Goal: Task Accomplishment & Management: Manage account settings

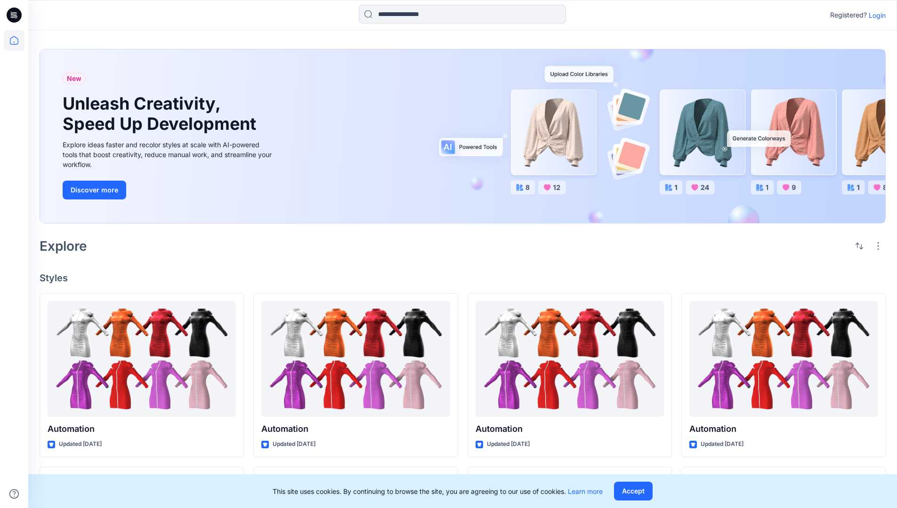
click at [875, 15] on p "Login" at bounding box center [877, 15] width 17 height 10
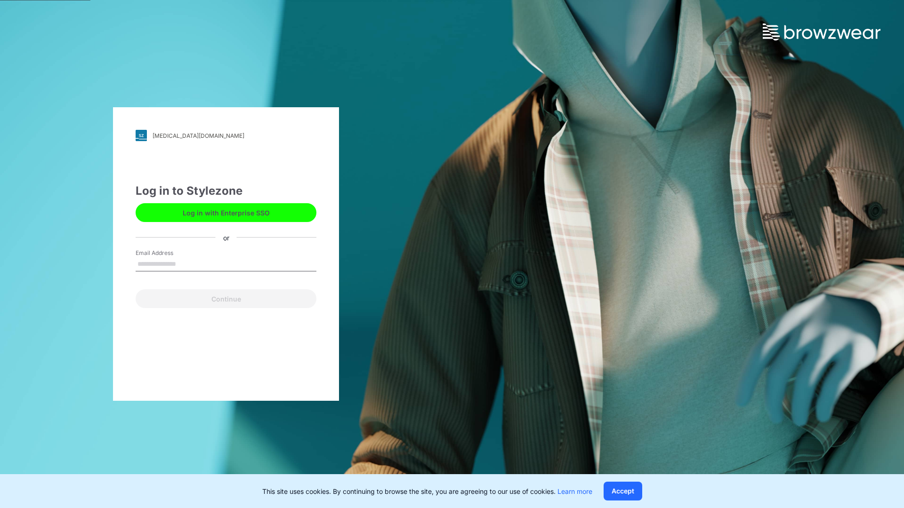
click at [186, 264] on input "Email Address" at bounding box center [226, 265] width 181 height 14
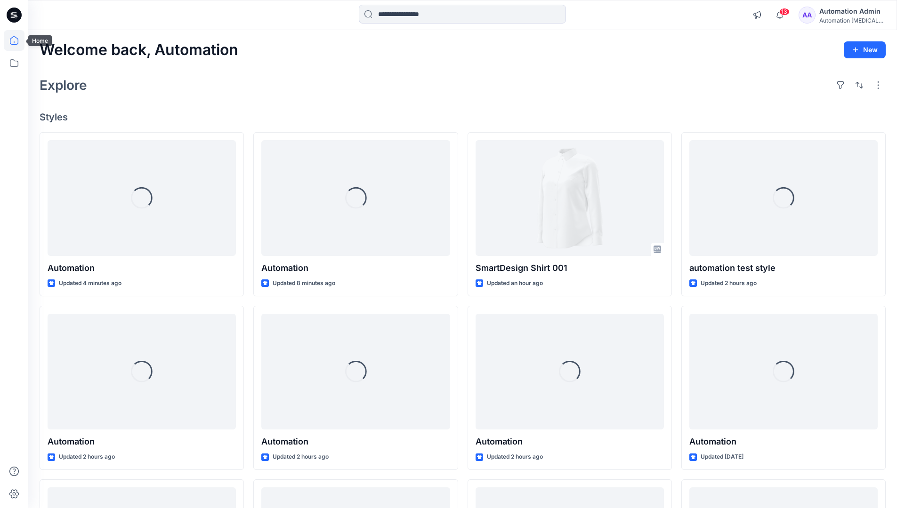
click at [18, 40] on icon at bounding box center [14, 40] width 8 height 8
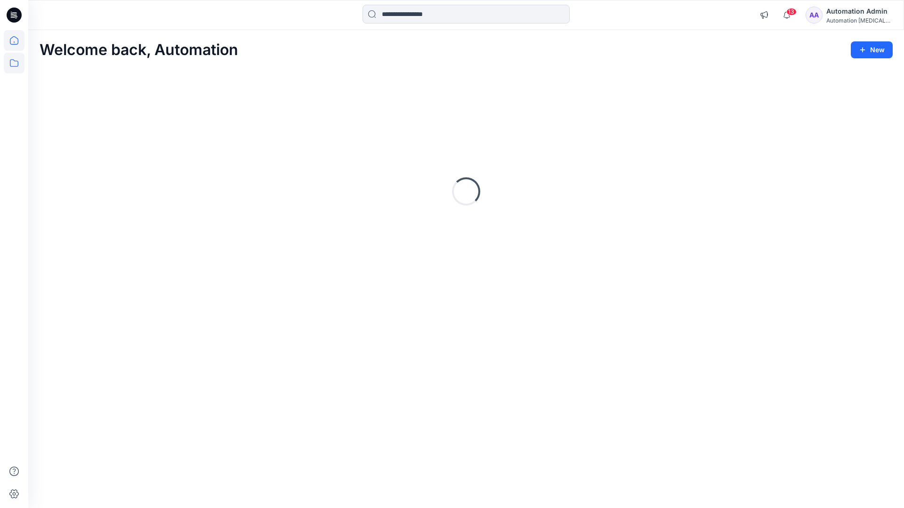
click at [15, 63] on icon at bounding box center [14, 63] width 21 height 21
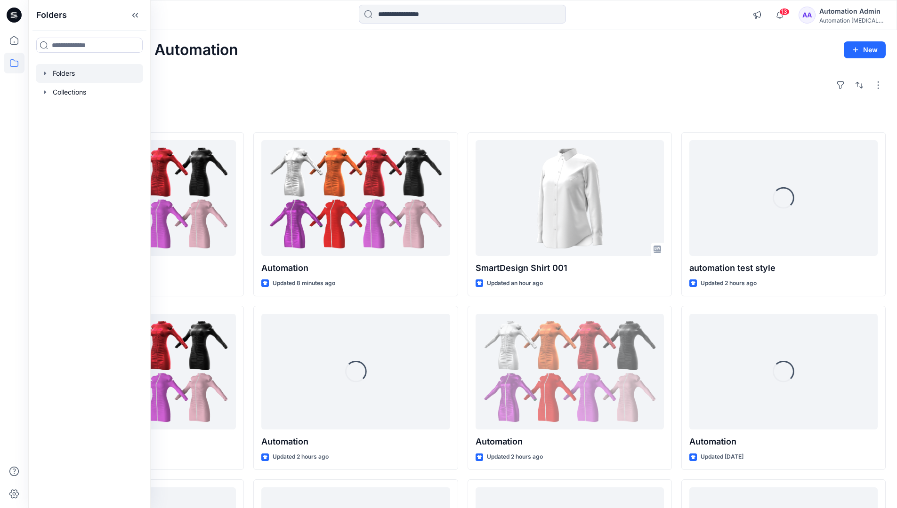
click at [59, 72] on div at bounding box center [89, 73] width 107 height 19
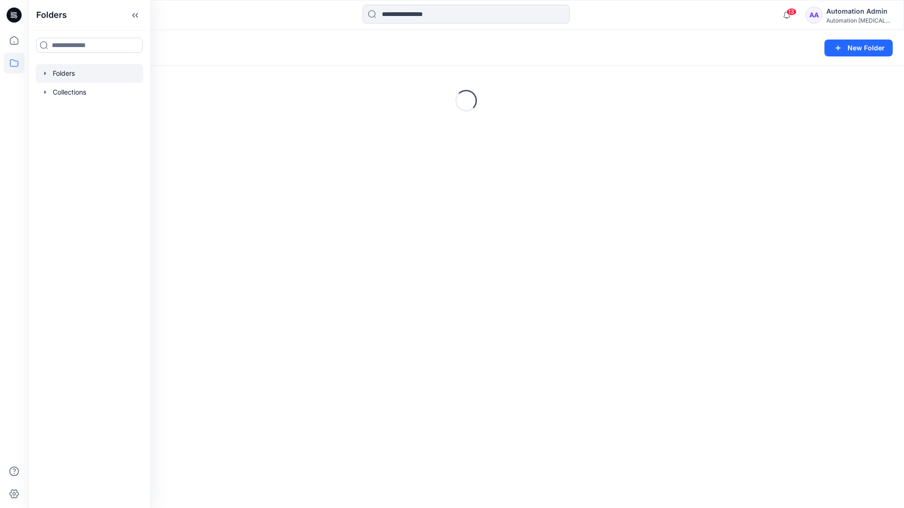
click at [474, 278] on div "Folders New Folder Loading..." at bounding box center [466, 269] width 876 height 478
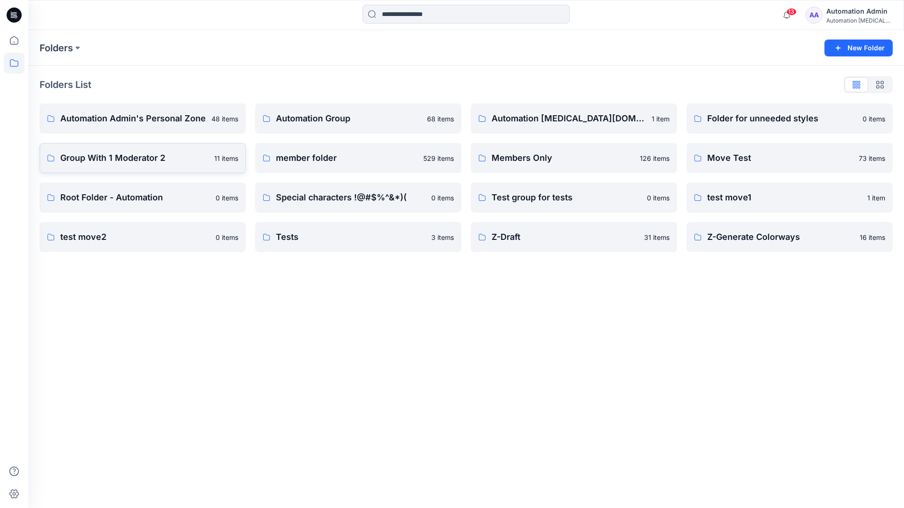
click at [81, 160] on p "Group With 1 Moderator 2" at bounding box center [134, 158] width 148 height 13
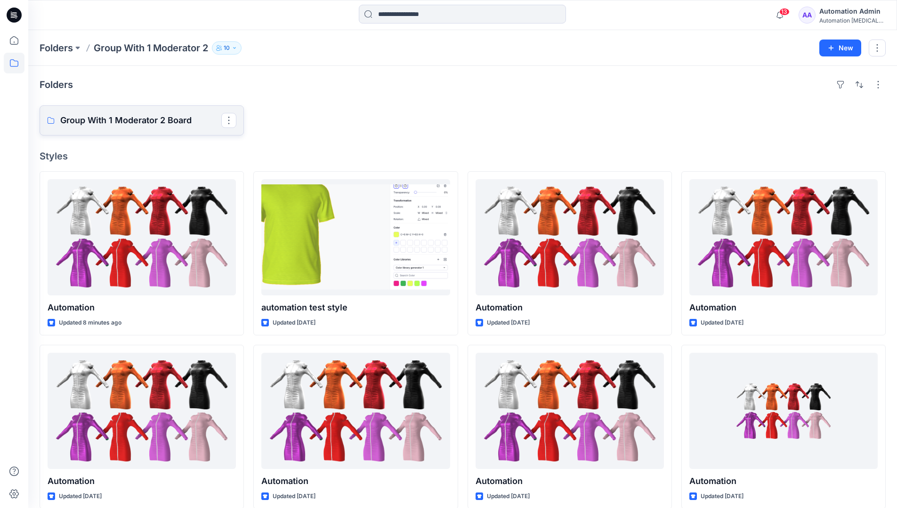
click at [146, 121] on p "Group With 1 Moderator 2 Board" at bounding box center [140, 120] width 161 height 13
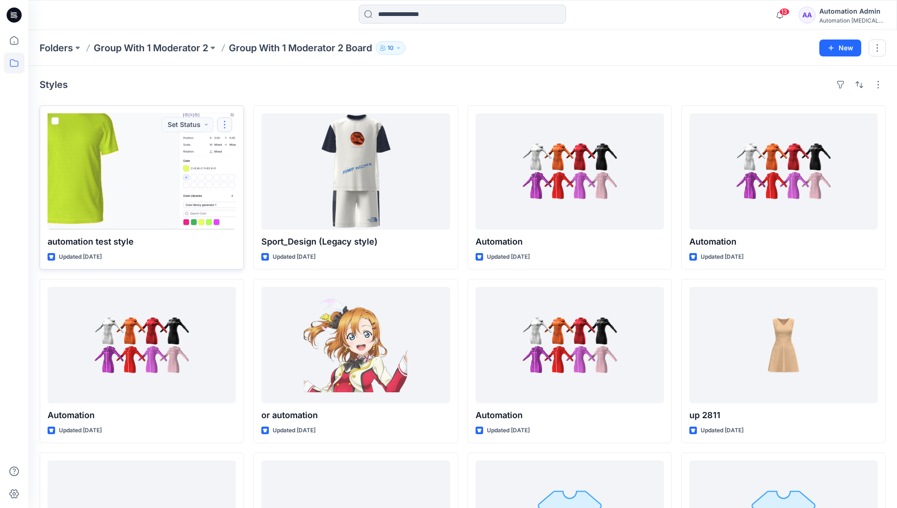
click at [223, 129] on button "button" at bounding box center [224, 124] width 15 height 15
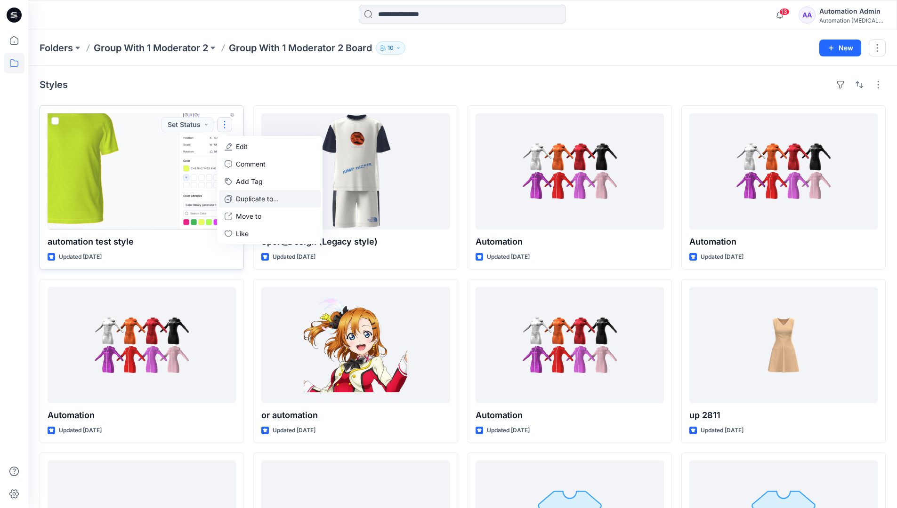
click at [259, 195] on p "Duplicate to..." at bounding box center [257, 199] width 43 height 10
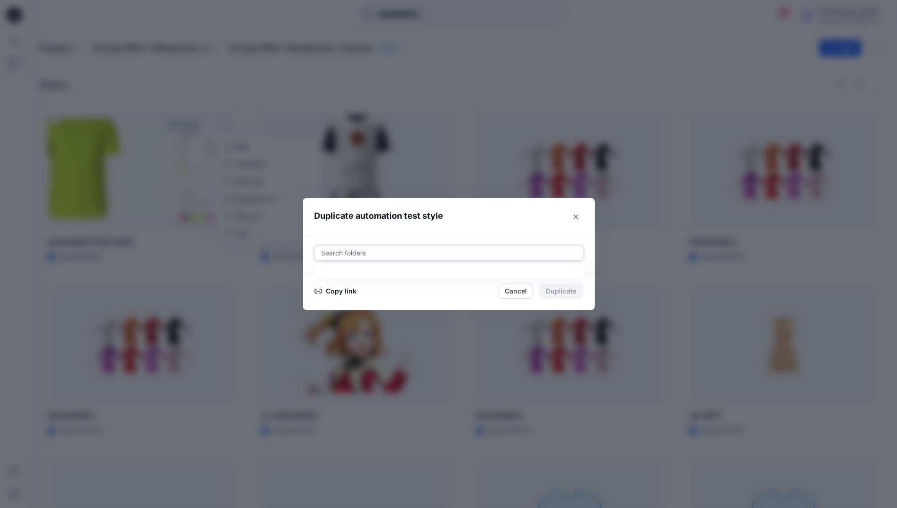
click at [389, 250] on div at bounding box center [448, 253] width 257 height 11
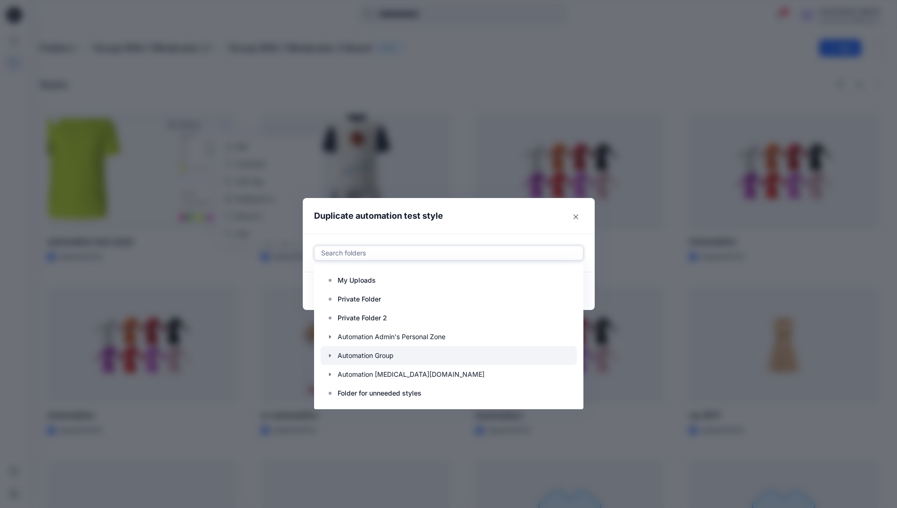
click at [334, 355] on icon "button" at bounding box center [330, 356] width 8 height 8
click at [365, 370] on p "Automation Board" at bounding box center [375, 374] width 56 height 11
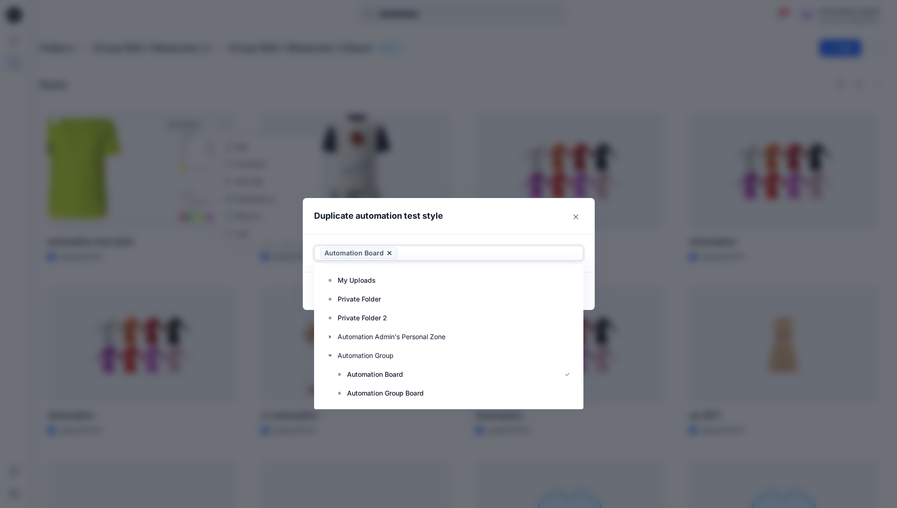
click at [504, 215] on header "Duplicate automation test style" at bounding box center [439, 216] width 273 height 36
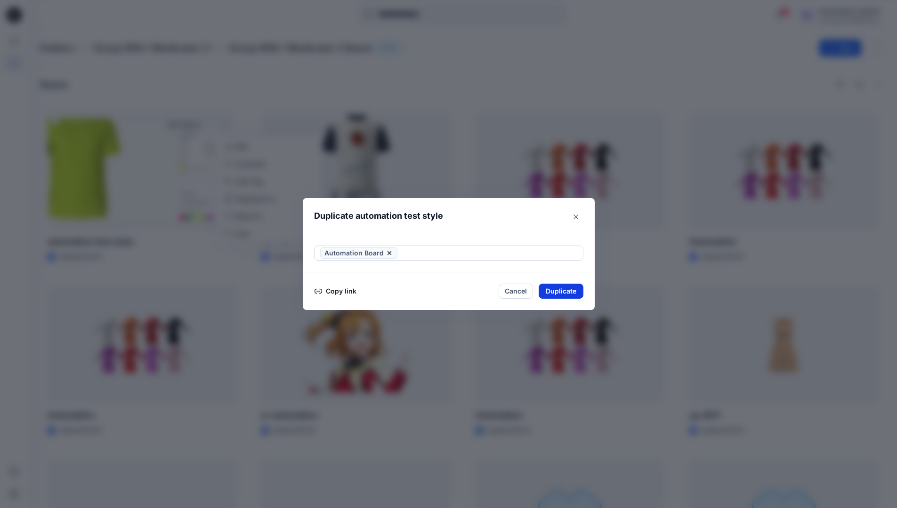
click at [566, 291] on button "Duplicate" at bounding box center [561, 291] width 45 height 15
click at [573, 291] on button "Close" at bounding box center [568, 291] width 31 height 15
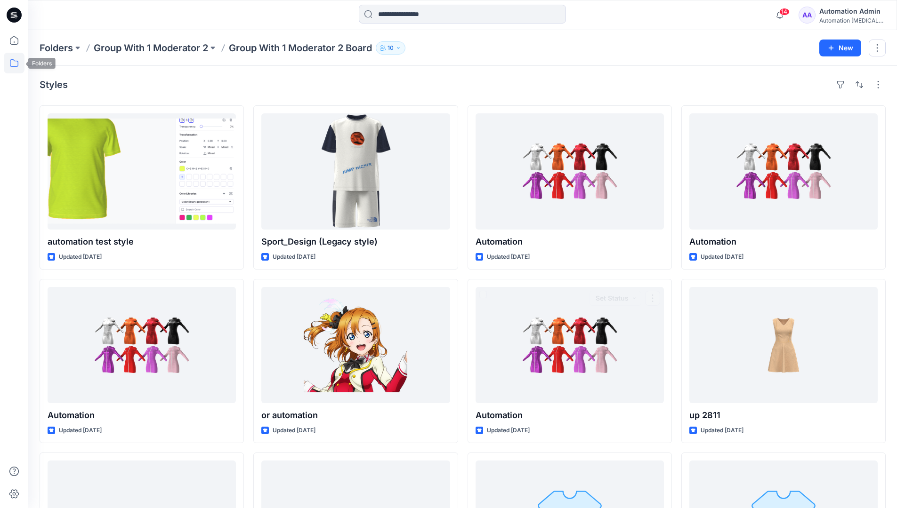
click at [15, 63] on icon at bounding box center [14, 63] width 21 height 21
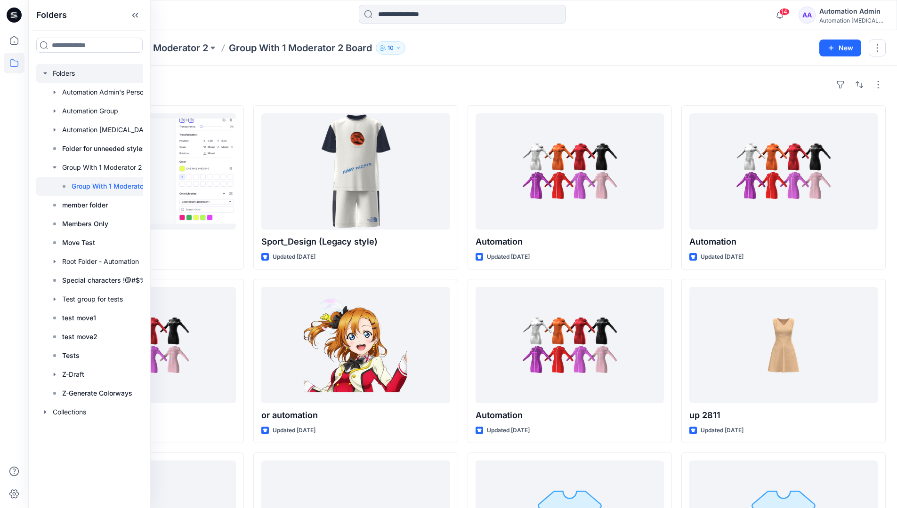
click at [62, 73] on div at bounding box center [106, 73] width 141 height 19
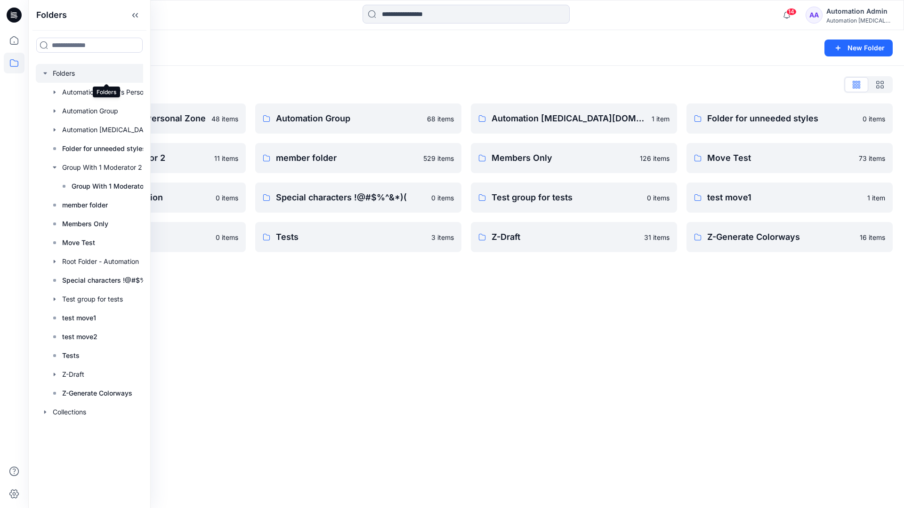
click at [491, 309] on div "Folders New Folder Folders List Automation Admin's Personal Zone 48 items Group…" at bounding box center [466, 269] width 876 height 478
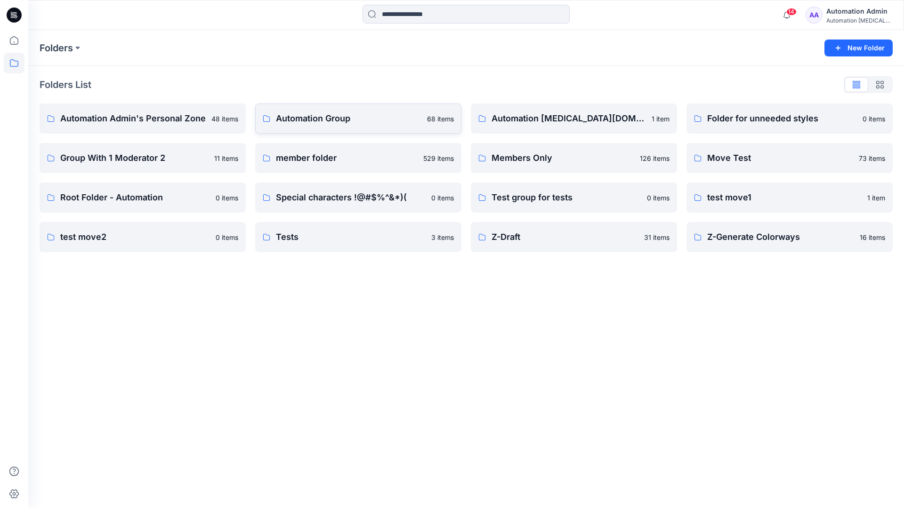
click at [335, 123] on p "Automation Group" at bounding box center [348, 118] width 145 height 13
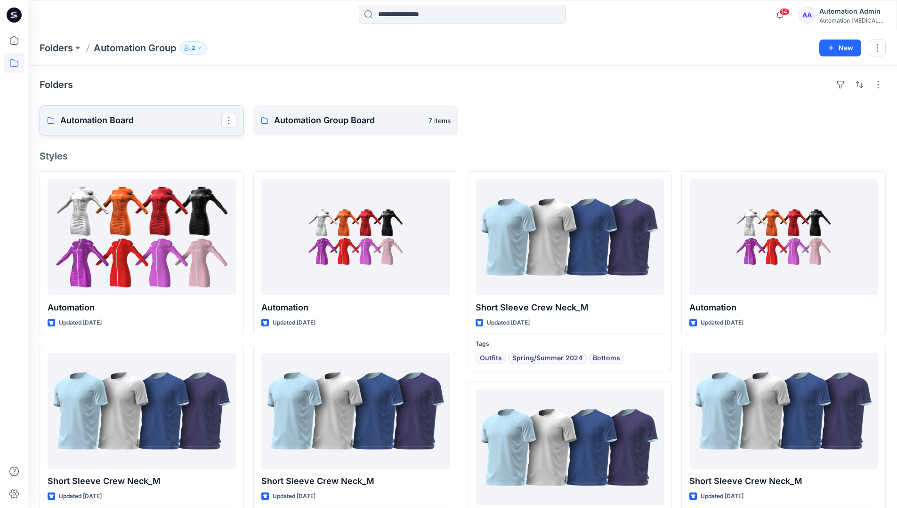
click at [160, 128] on link "Automation Board" at bounding box center [142, 120] width 204 height 30
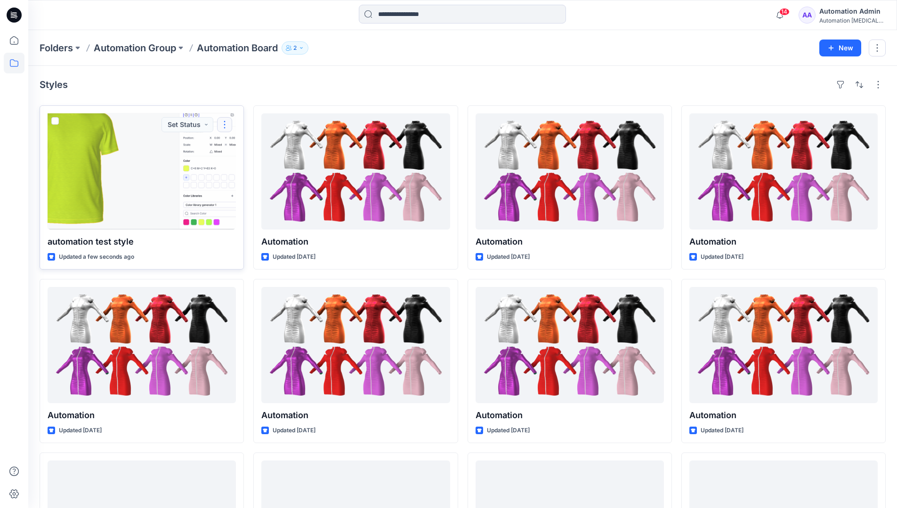
click at [225, 124] on button "button" at bounding box center [224, 124] width 15 height 15
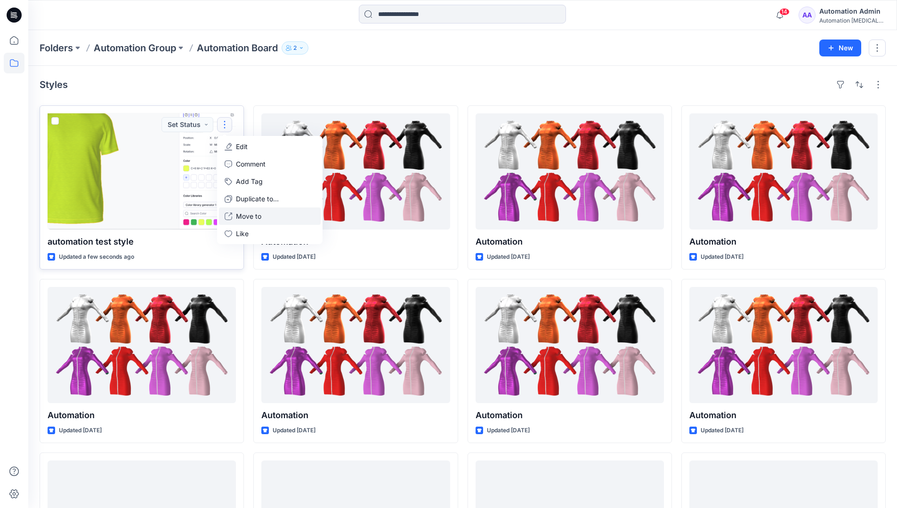
click at [247, 216] on p "Move to" at bounding box center [248, 216] width 25 height 10
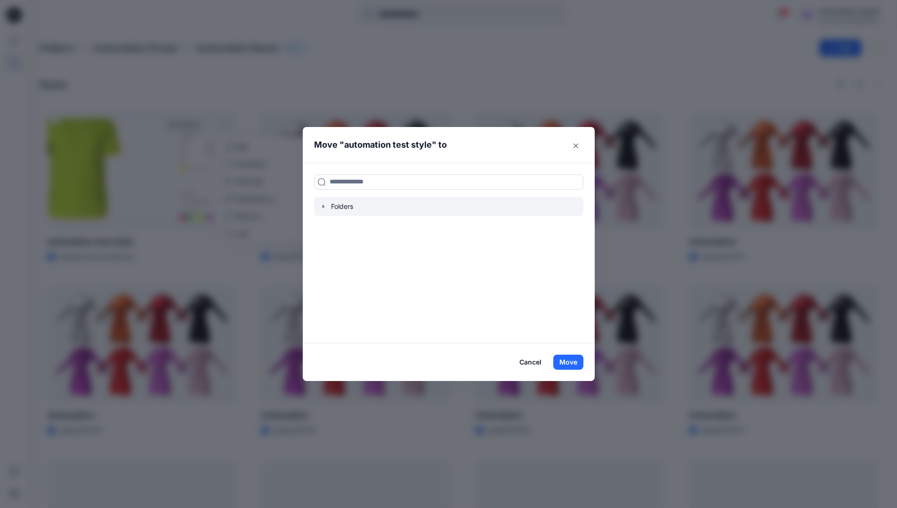
click at [324, 206] on icon "button" at bounding box center [323, 206] width 2 height 3
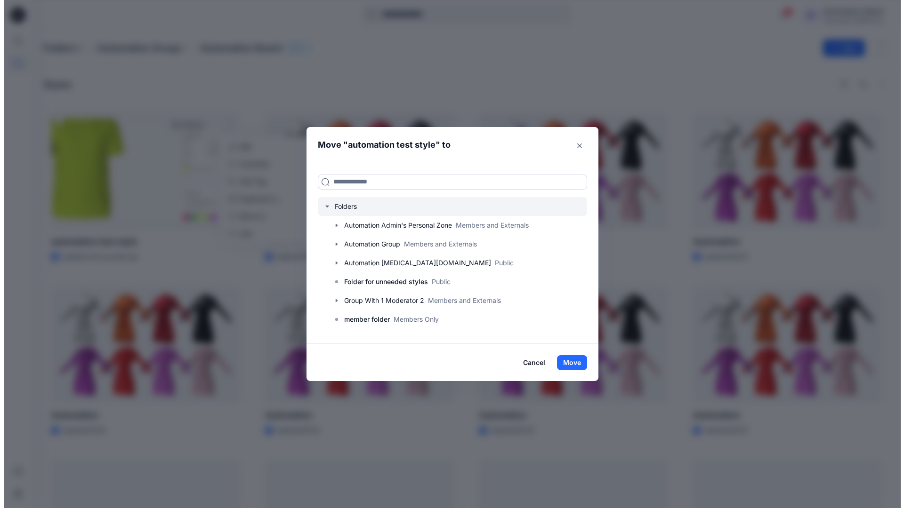
scroll to position [93, 0]
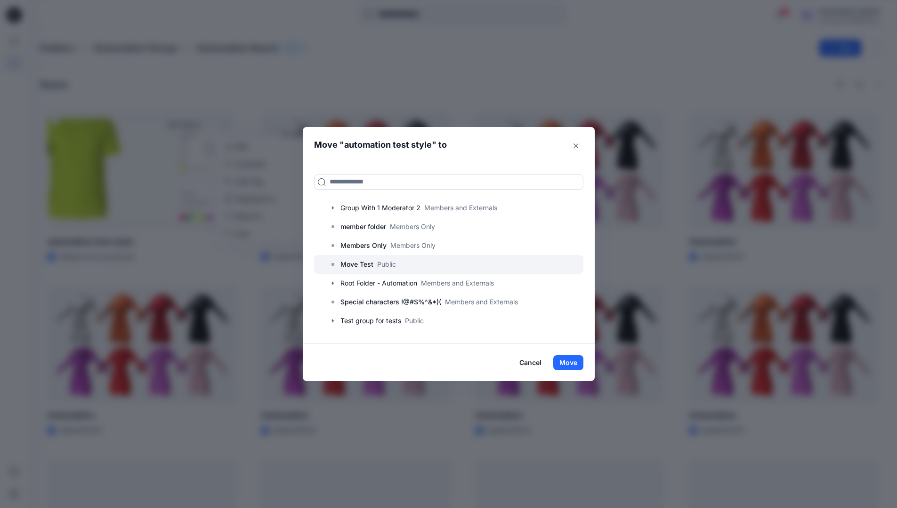
click at [363, 266] on p "Move Test" at bounding box center [356, 264] width 33 height 11
click at [575, 359] on button "Move" at bounding box center [568, 362] width 30 height 15
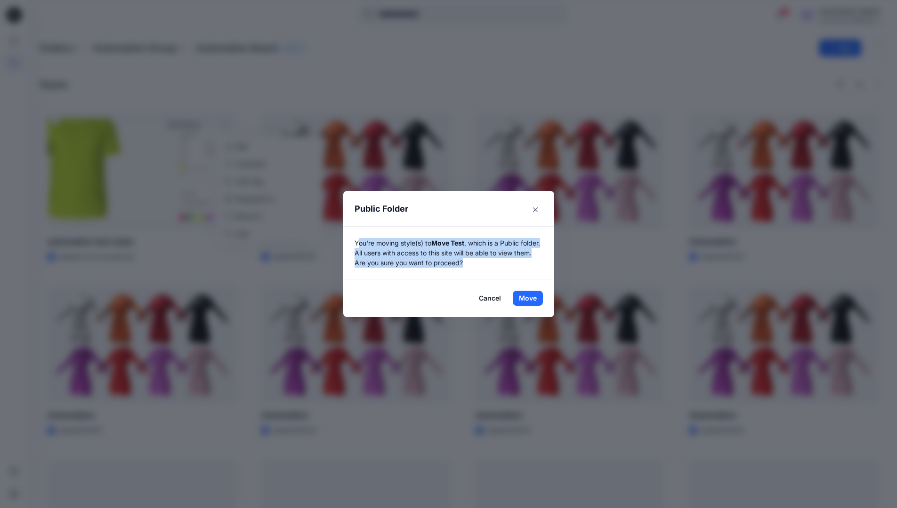
drag, startPoint x: 575, startPoint y: 359, endPoint x: 519, endPoint y: 260, distance: 114.1
click at [519, 260] on p "You're moving style(s) to Move Test , which is a Public folder. All users with …" at bounding box center [449, 253] width 188 height 30
click at [531, 299] on button "Move" at bounding box center [528, 298] width 30 height 15
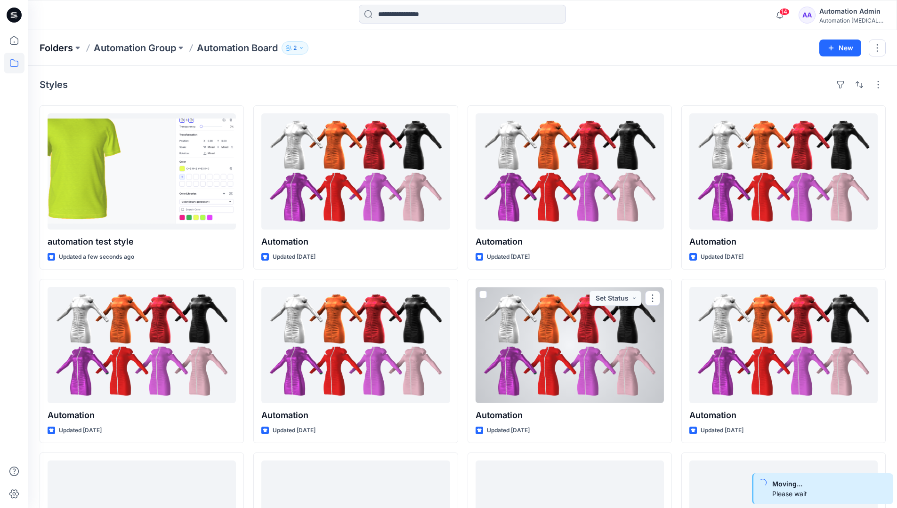
click at [55, 48] on p "Folders" at bounding box center [56, 47] width 33 height 13
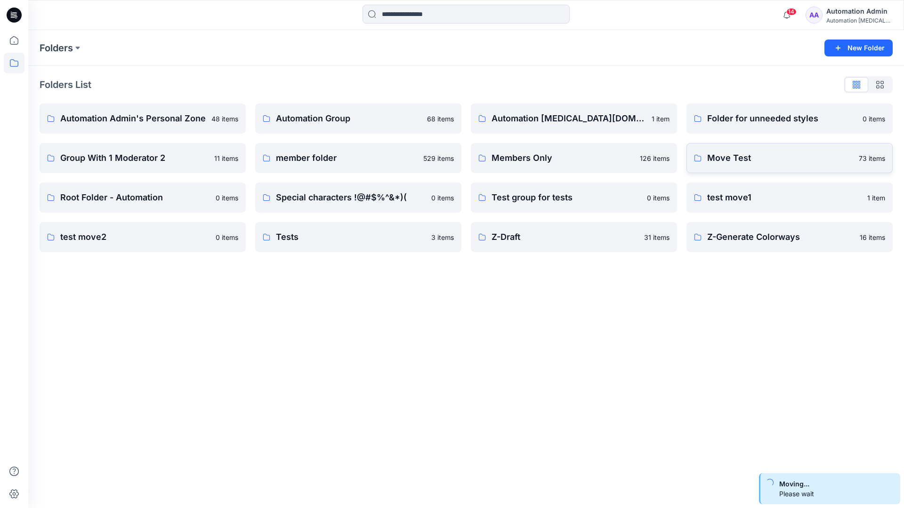
click at [748, 160] on p "Move Test" at bounding box center [780, 158] width 146 height 13
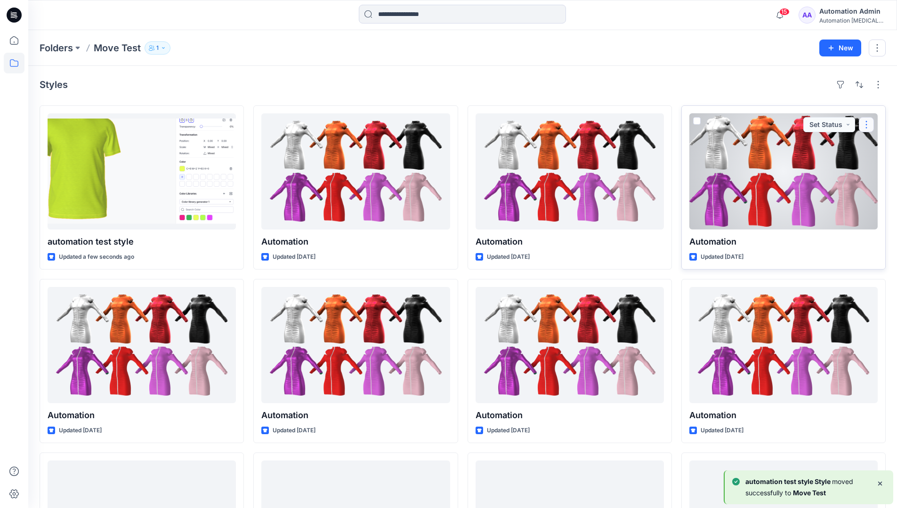
click at [863, 129] on button "button" at bounding box center [866, 124] width 15 height 15
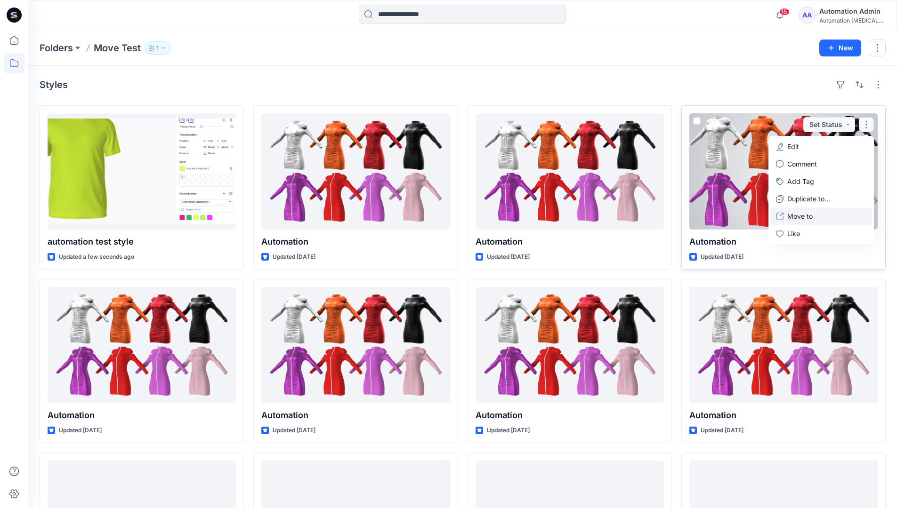
click at [802, 214] on p "Move to" at bounding box center [799, 216] width 25 height 10
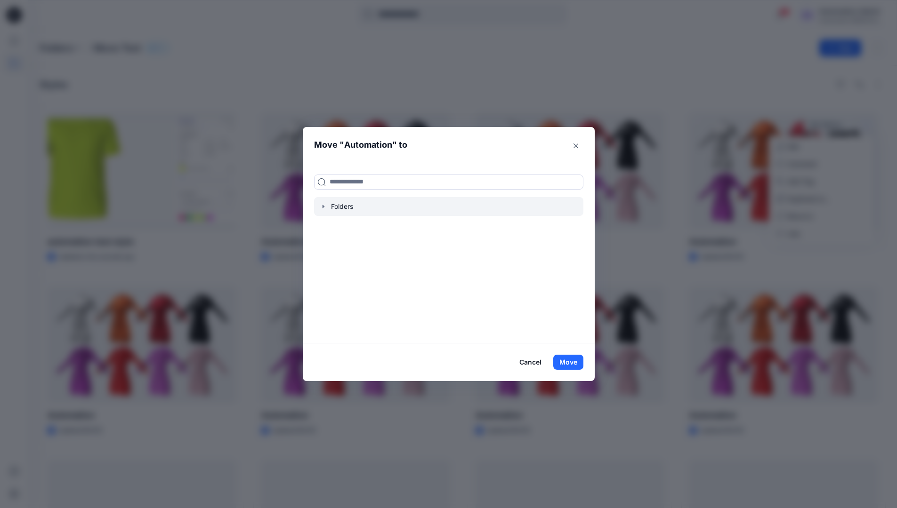
click at [324, 207] on icon "button" at bounding box center [323, 206] width 2 height 3
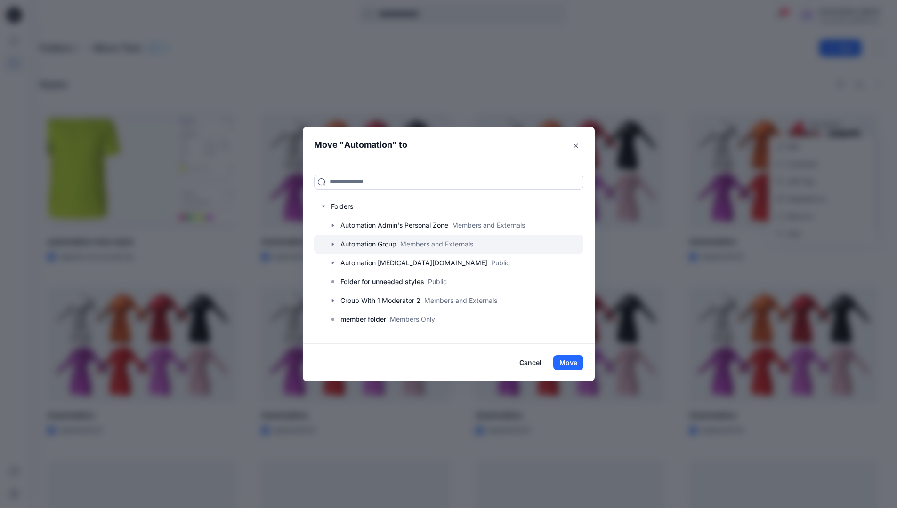
click at [333, 244] on icon "button" at bounding box center [332, 243] width 2 height 3
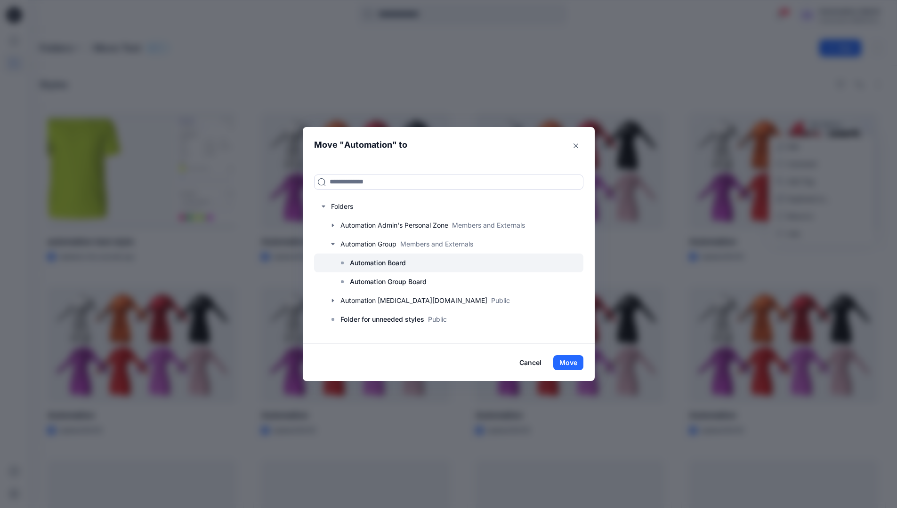
click at [373, 265] on p "Automation Board" at bounding box center [378, 263] width 56 height 11
click at [570, 359] on button "Move" at bounding box center [568, 362] width 30 height 15
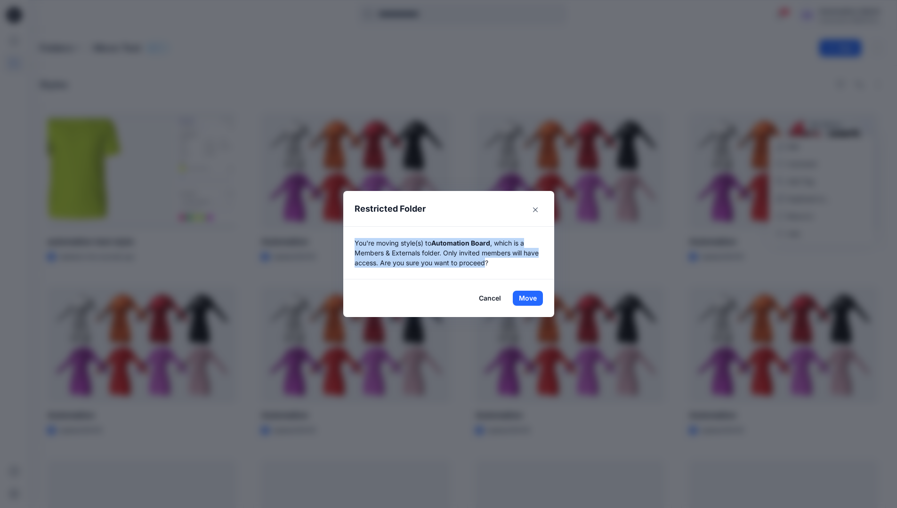
drag, startPoint x: 570, startPoint y: 359, endPoint x: 490, endPoint y: 264, distance: 123.6
click at [490, 264] on p "You're moving style(s) to Automation Board , which is a Members & Externals fol…" at bounding box center [449, 253] width 188 height 30
click at [531, 299] on button "Move" at bounding box center [528, 298] width 30 height 15
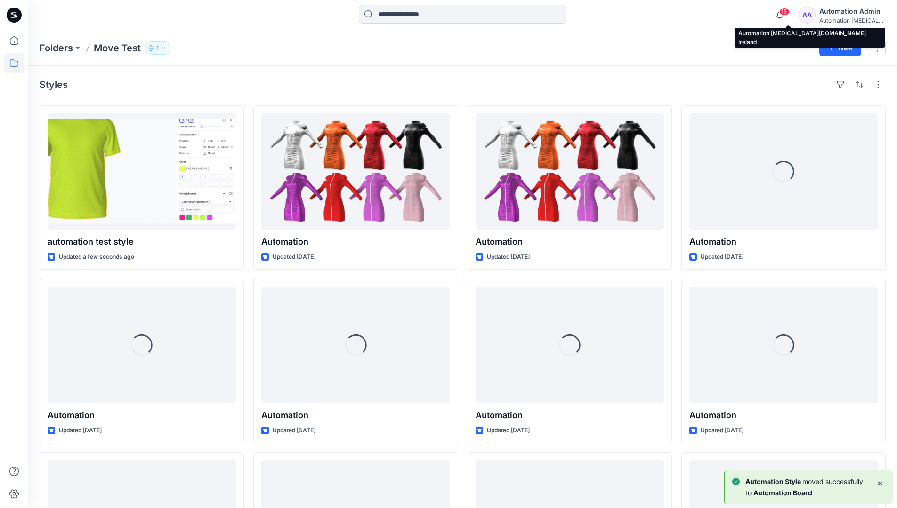
click at [842, 22] on div "Automation [MEDICAL_DATA]..." at bounding box center [852, 20] width 66 height 7
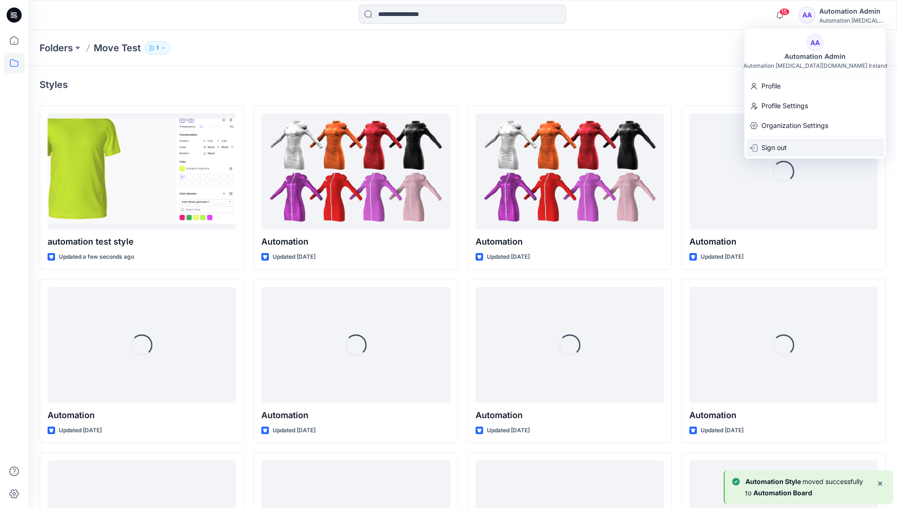
click at [794, 144] on div "Sign out" at bounding box center [814, 148] width 137 height 18
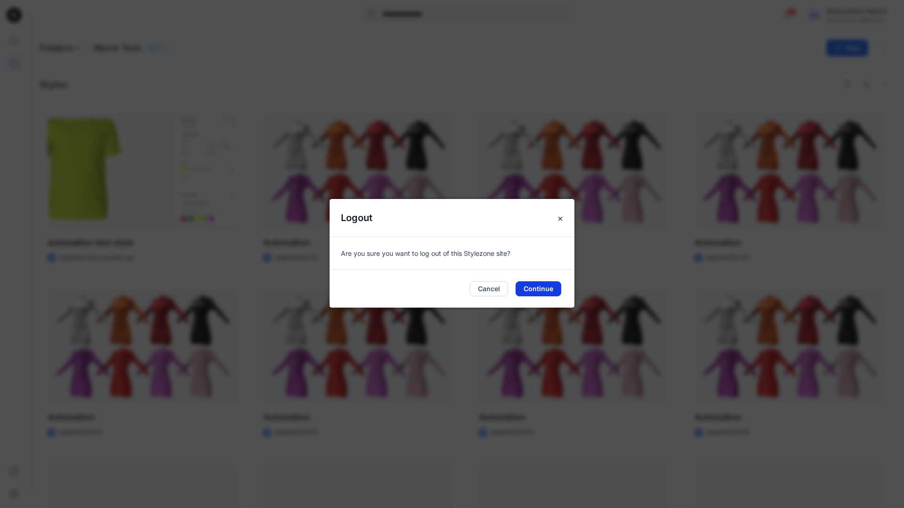
click at [532, 286] on button "Continue" at bounding box center [539, 289] width 46 height 15
